Goal: Communication & Community: Answer question/provide support

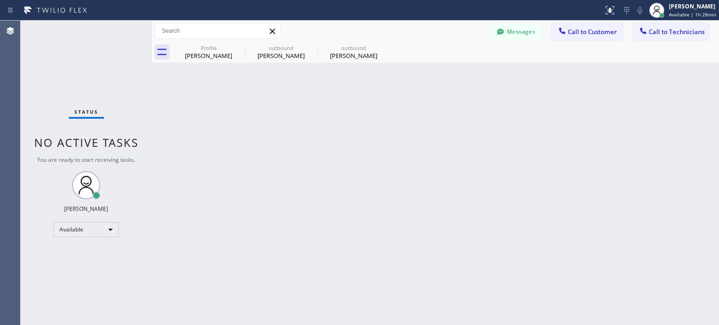
click at [387, 108] on div "Back to Dashboard Change Sender ID Customers Technicians [PERSON_NAME] Mr [DATE…" at bounding box center [435, 173] width 567 height 305
click at [594, 159] on div "Back to Dashboard Change Sender ID Customers Technicians [PERSON_NAME] Mr [DATE…" at bounding box center [435, 173] width 567 height 305
click at [509, 33] on button "Messages" at bounding box center [516, 32] width 51 height 18
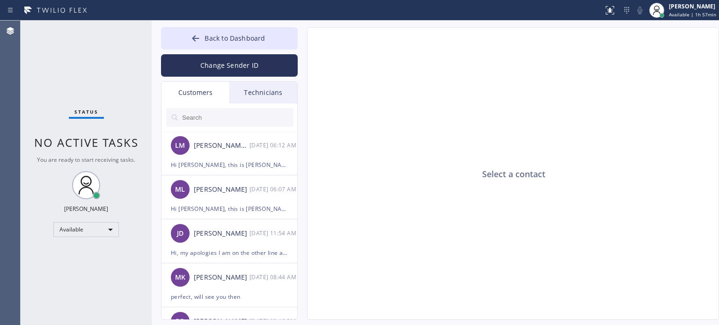
click at [267, 90] on div "Technicians" at bounding box center [263, 93] width 68 height 22
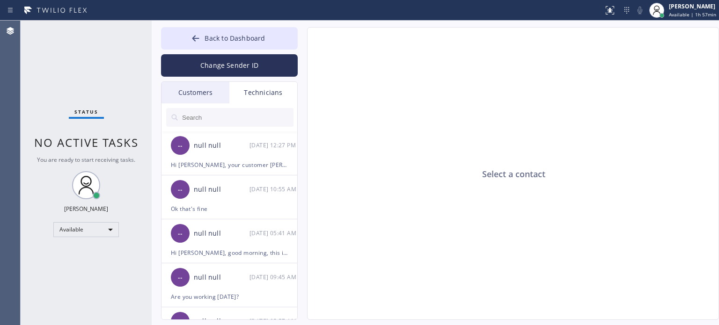
click at [215, 121] on input "text" at bounding box center [237, 117] width 112 height 19
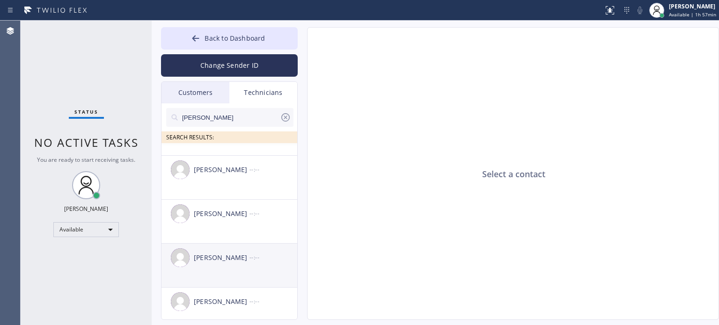
scroll to position [47, 0]
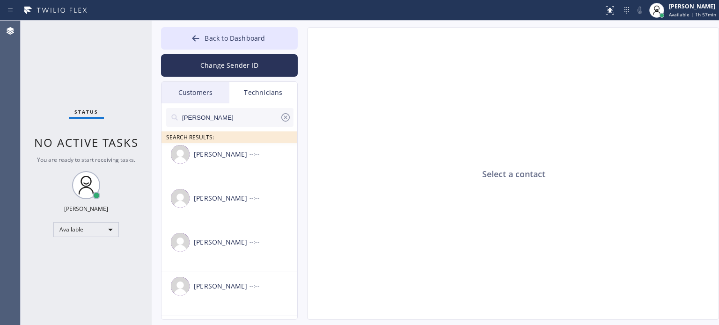
type input "[PERSON_NAME]"
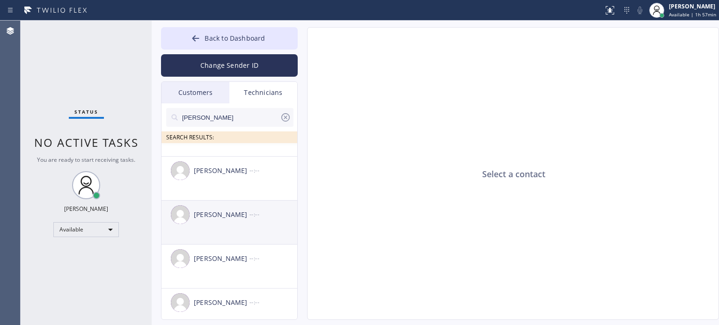
scroll to position [86, 0]
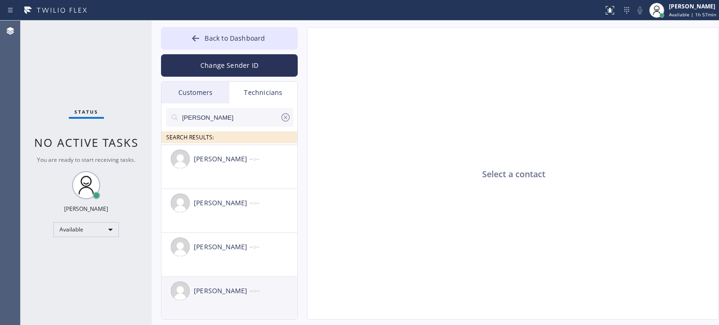
click at [246, 295] on div "[PERSON_NAME]" at bounding box center [222, 291] width 56 height 11
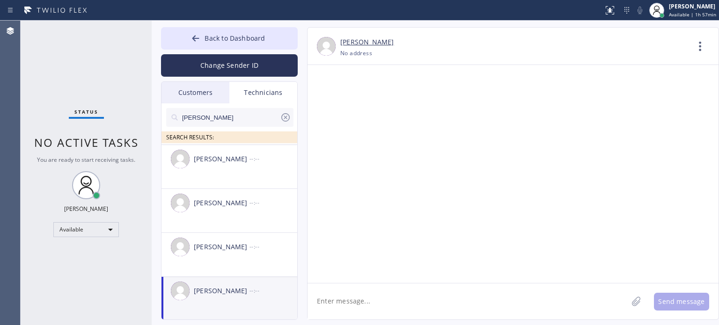
click at [362, 302] on textarea at bounding box center [468, 302] width 320 height 36
paste textarea "[GEOGRAPHIC_DATA], AZ 85051 Central AC | condenser is outside on the ground | m…"
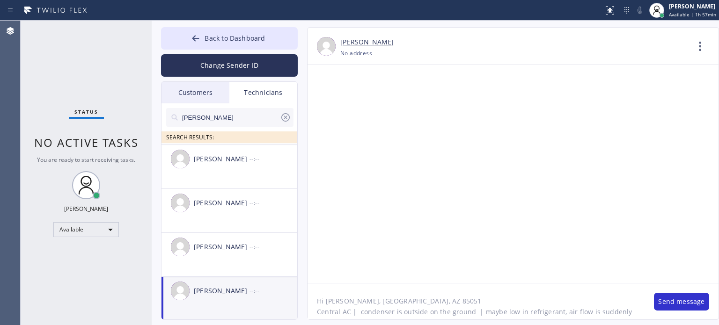
scroll to position [7, 0]
click at [349, 294] on textarea "Hi [PERSON_NAME], [GEOGRAPHIC_DATA], AZ 85051 Central AC | condenser is outside…" at bounding box center [476, 302] width 337 height 36
type textarea "Hi [PERSON_NAME], can you take this [DATE] or [DATE]? [GEOGRAPHIC_DATA], AZ 850…"
click at [662, 304] on button "Send message" at bounding box center [681, 302] width 55 height 18
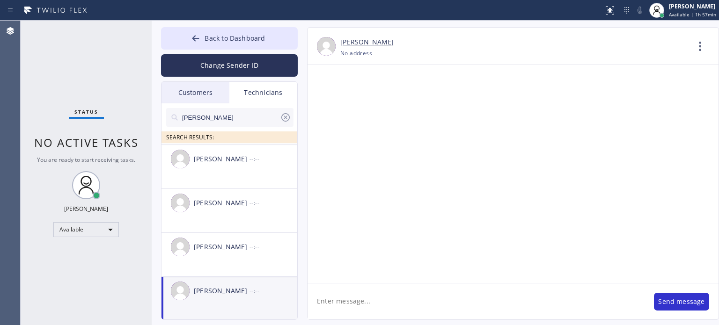
scroll to position [0, 0]
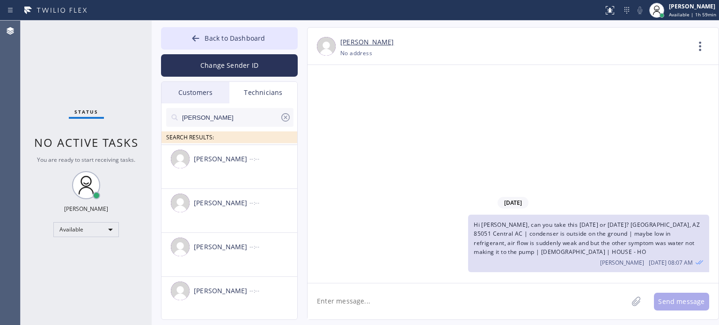
click at [356, 300] on textarea at bounding box center [468, 302] width 320 height 36
click at [275, 67] on button "Change Sender ID" at bounding box center [229, 65] width 137 height 22
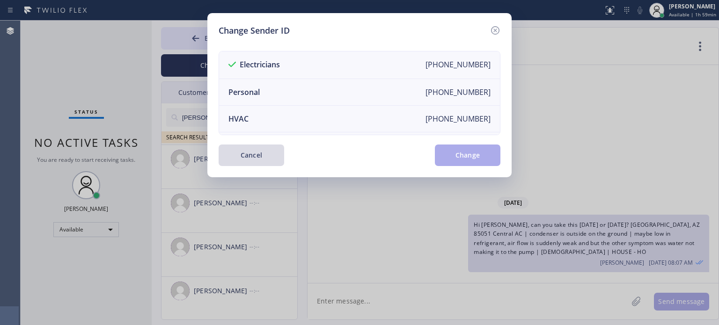
click at [264, 154] on button "Cancel" at bounding box center [252, 156] width 66 height 22
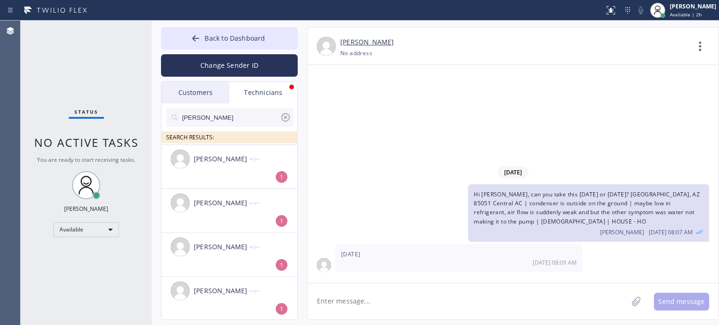
click at [414, 302] on textarea at bounding box center [468, 302] width 320 height 36
type textarea "what time?"
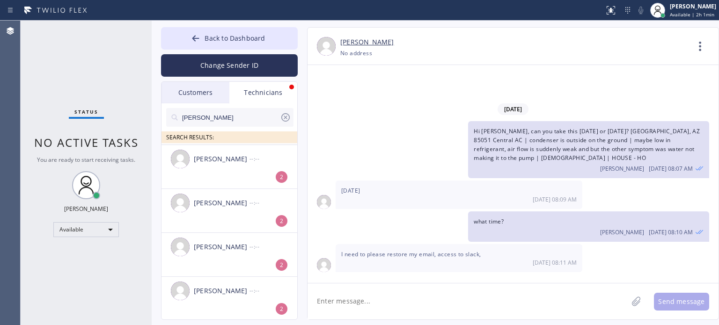
click at [407, 294] on textarea at bounding box center [468, 302] width 320 height 36
type textarea "h"
type textarea "do you want to reset your password?"
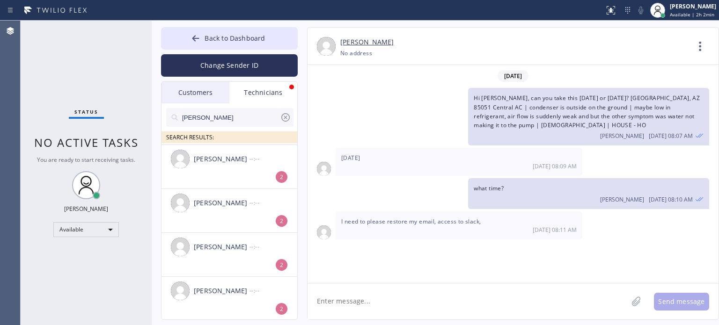
click at [404, 296] on textarea at bounding box center [468, 302] width 320 height 36
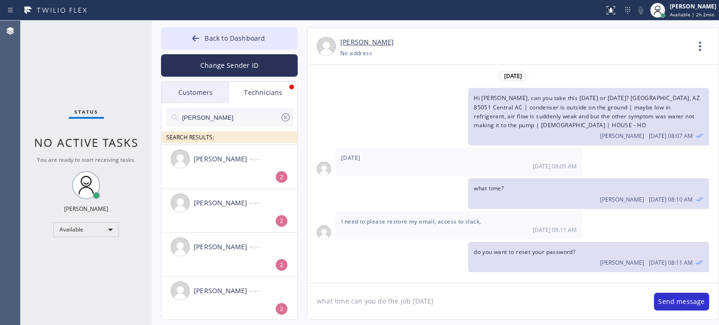
type textarea "what time can you do the job [DATE]?"
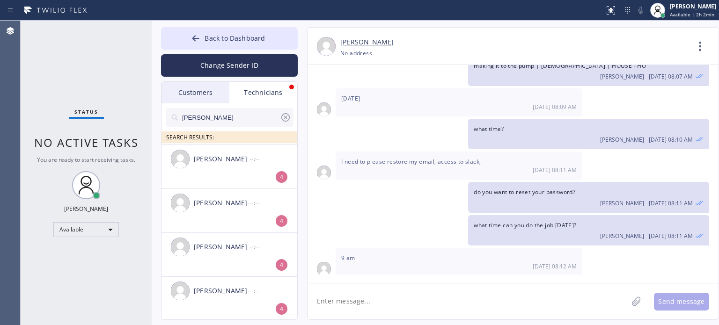
scroll to position [88, 0]
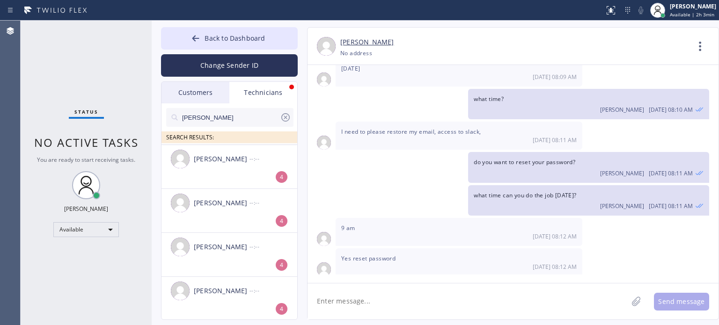
click at [355, 304] on textarea at bounding box center [468, 302] width 320 height 36
type textarea "let me ask the IT"
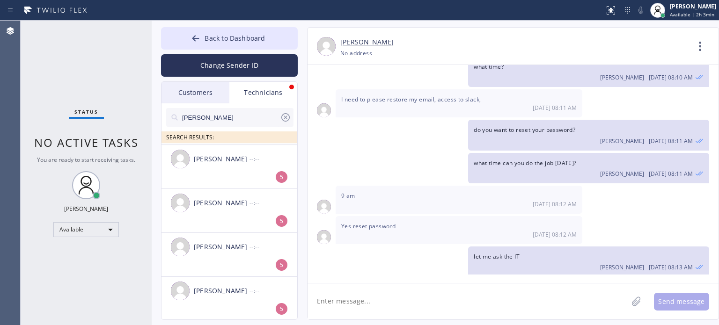
scroll to position [150, 0]
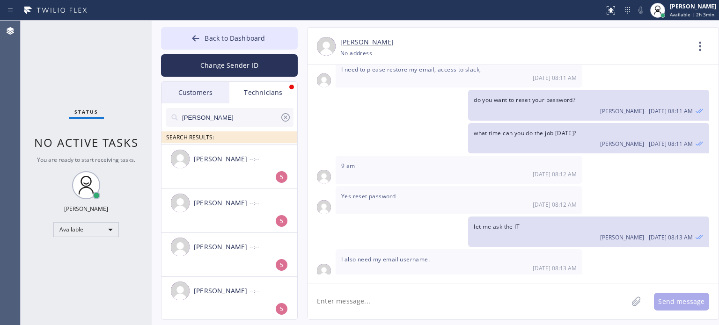
click at [518, 50] on div "[PHONE_NUMBER] Choose phone number No address" at bounding box center [514, 53] width 349 height 11
